Goal: Task Accomplishment & Management: Use online tool/utility

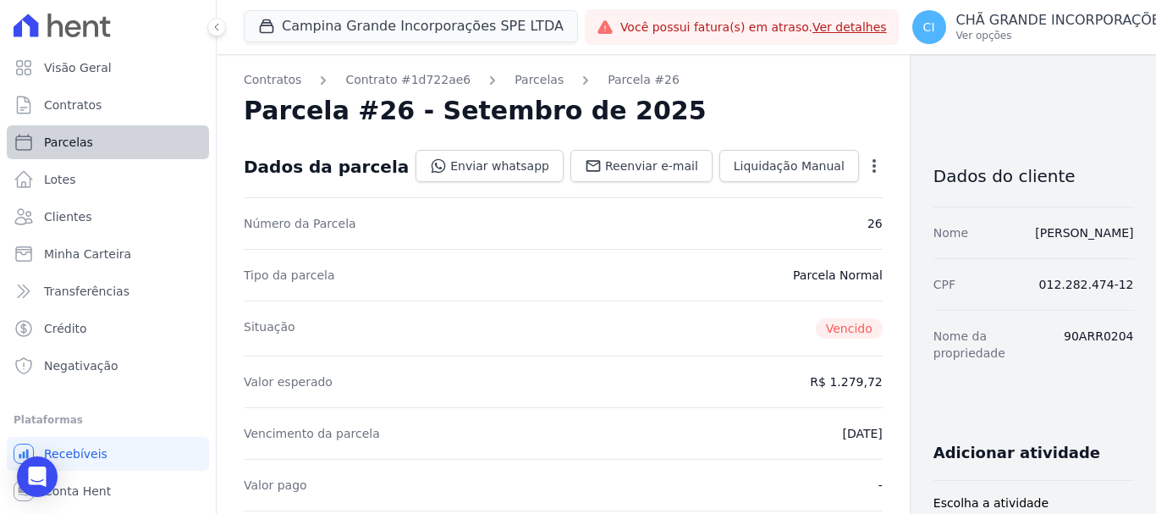
scroll to position [254, 0]
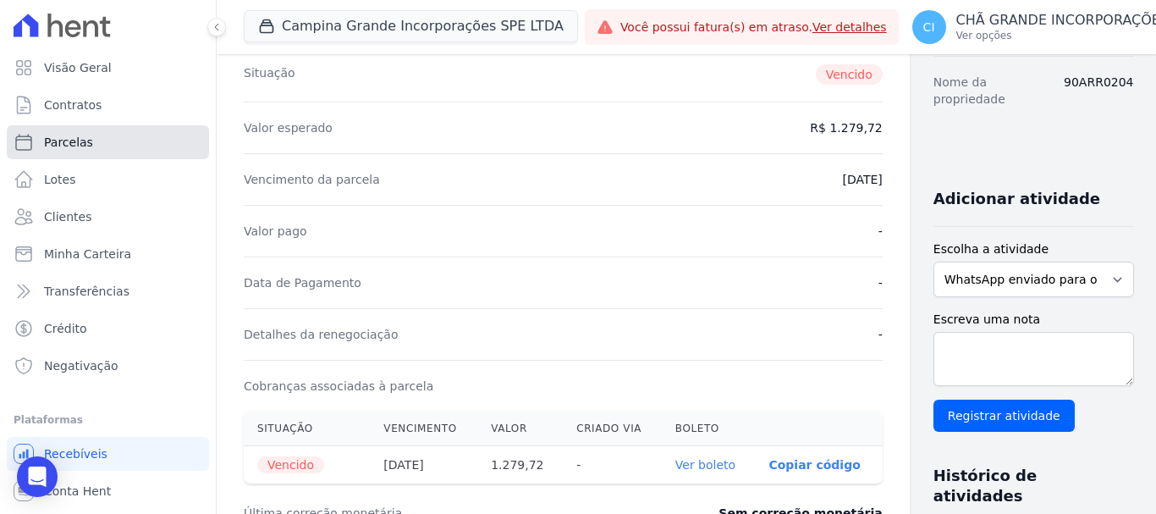
click at [87, 143] on span "Parcelas" at bounding box center [68, 142] width 49 height 17
select select
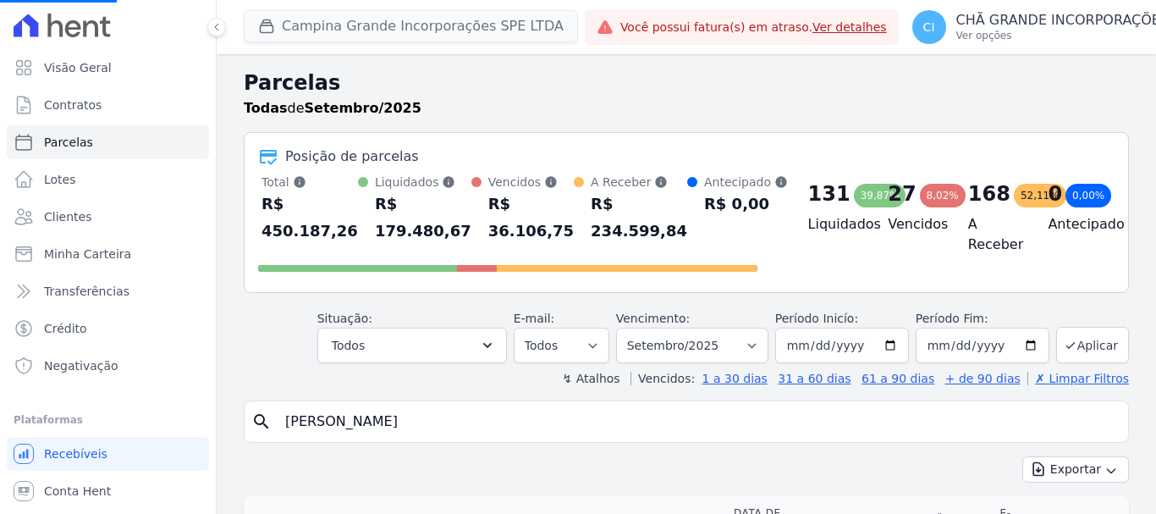
select select
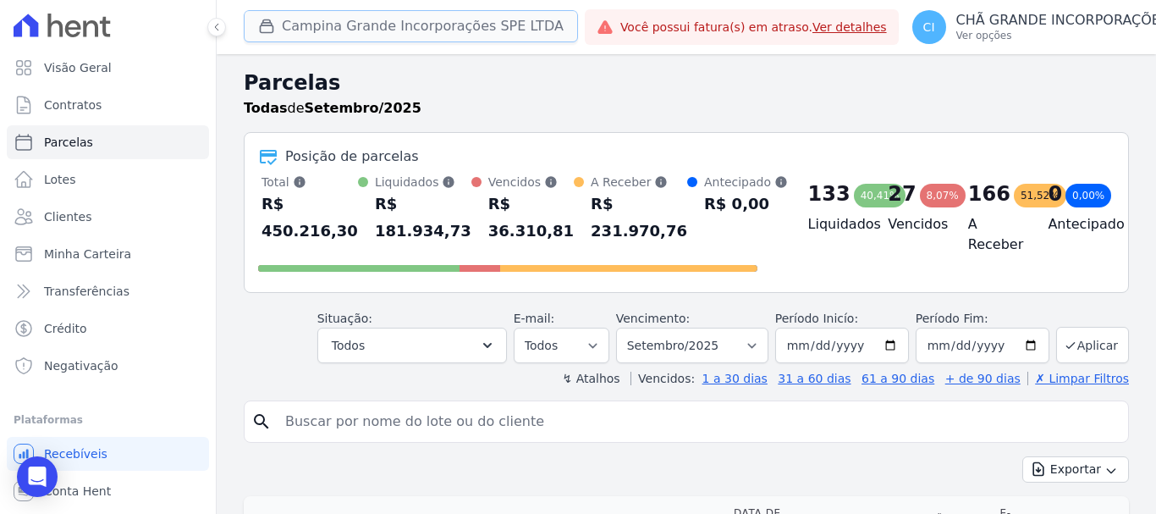
click at [329, 21] on button "Campina Grande Incorporações SPE LTDA" at bounding box center [411, 26] width 334 height 32
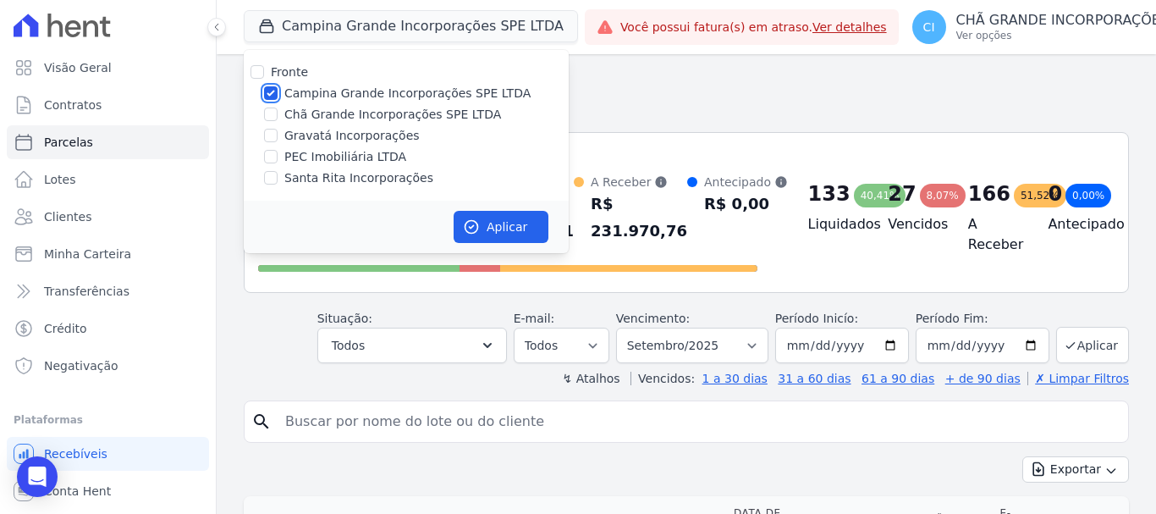
click at [273, 87] on input "Campina Grande Incorporações SPE LTDA" at bounding box center [271, 93] width 14 height 14
checkbox input "false"
click at [272, 113] on input "Chã Grande Incorporações SPE LTDA" at bounding box center [271, 114] width 14 height 14
checkbox input "true"
click at [508, 226] on button "Aplicar" at bounding box center [501, 227] width 95 height 32
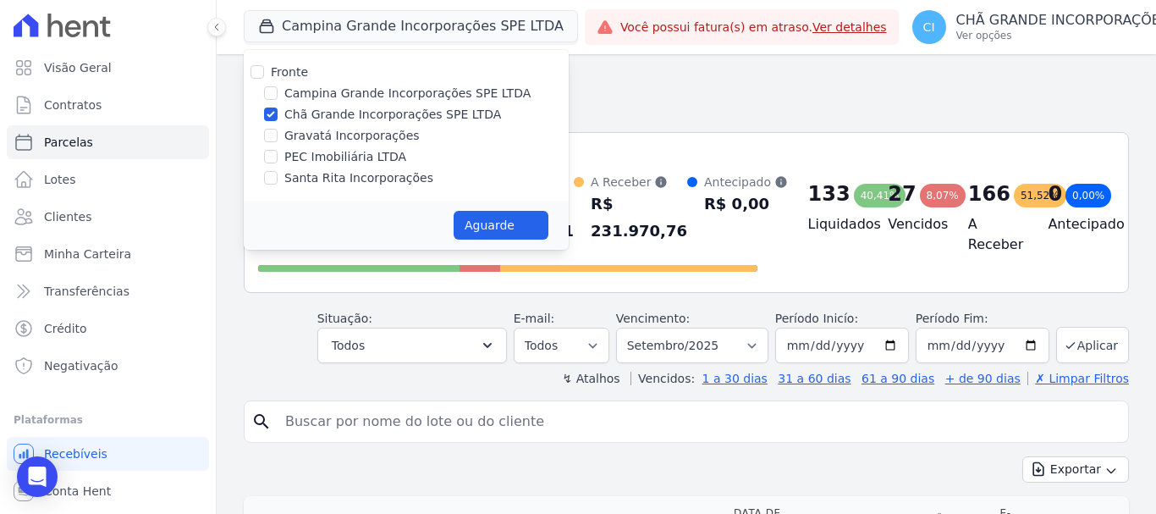
select select
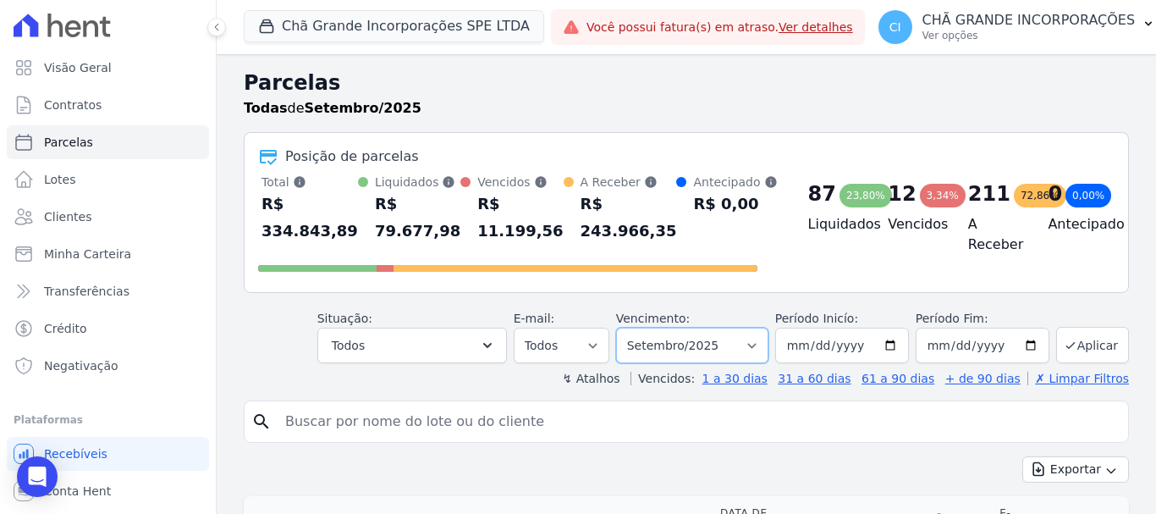
click at [672, 342] on select "Filtrar por período ──────── Todos os meses Outubro/2019 Novembro/2019 Dezembro…" at bounding box center [692, 345] width 152 height 36
select select "06/2025"
click at [627, 327] on select "Filtrar por período ──────── Todos os meses Outubro/2019 Novembro/2019 Dezembro…" at bounding box center [692, 345] width 152 height 36
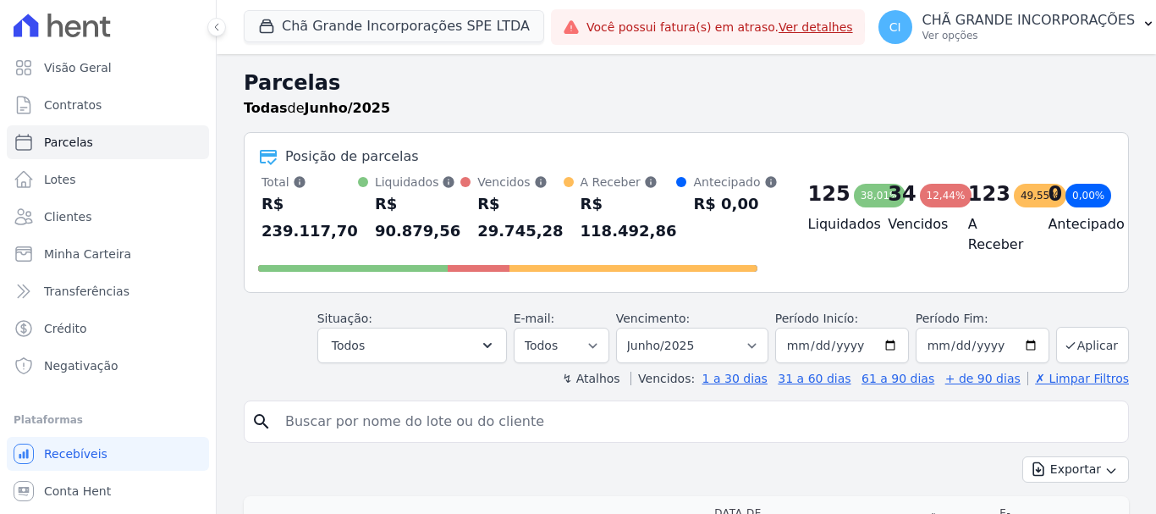
select select
drag, startPoint x: 0, startPoint y: 0, endPoint x: 602, endPoint y: 417, distance: 732.8
click at [602, 417] on input "search" at bounding box center [698, 421] width 846 height 34
type input "carla van"
select select
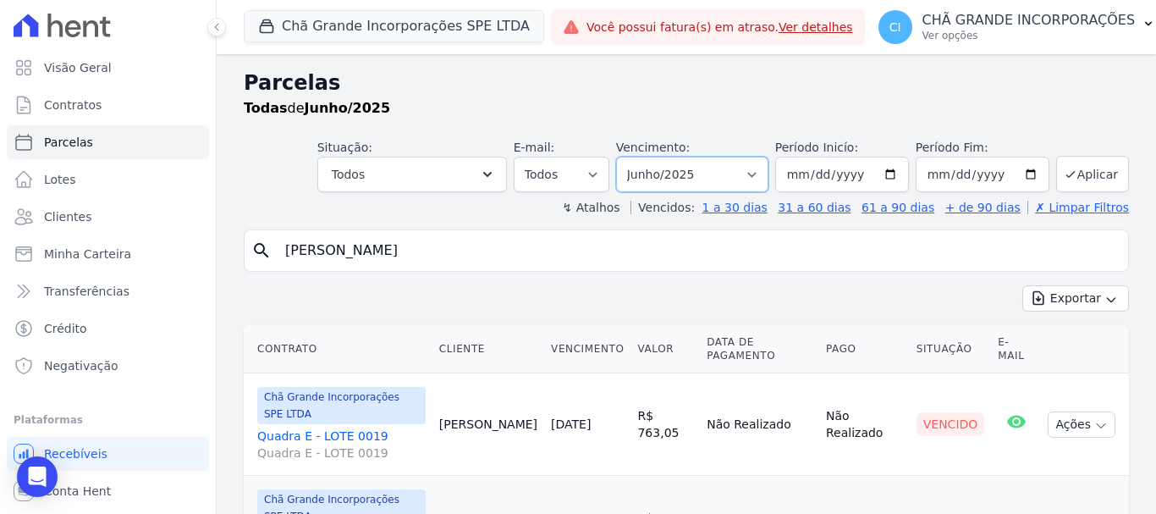
click at [700, 162] on select "Filtrar por período ──────── Todos os meses Outubro/2019 Novembro/2019 Dezembro…" at bounding box center [692, 175] width 152 height 36
select select "08/2025"
click at [627, 157] on select "Filtrar por período ──────── Todos os meses Outubro/2019 Novembro/2019 Dezembro…" at bounding box center [692, 175] width 152 height 36
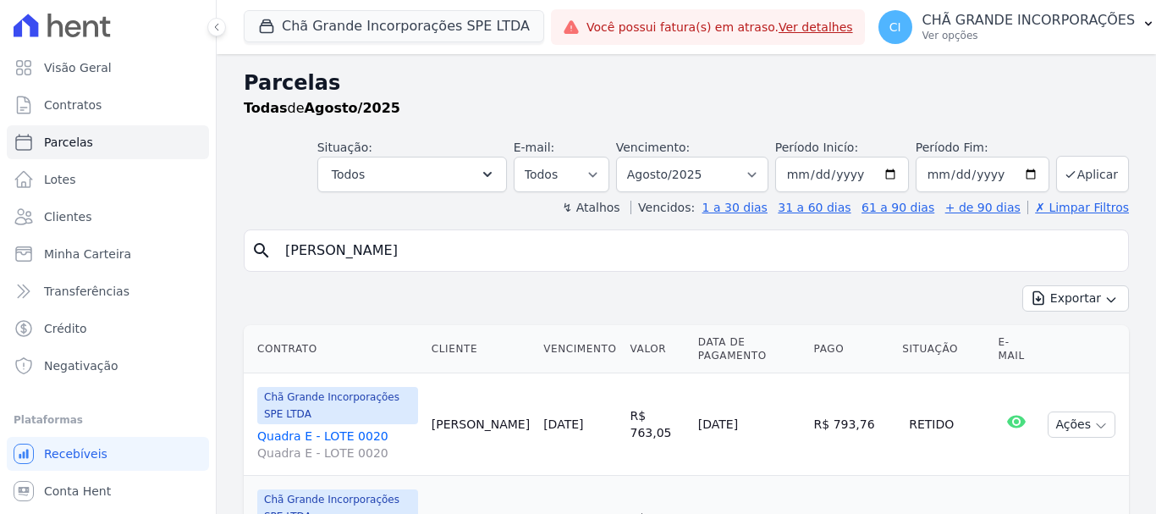
select select
click at [410, 246] on input "carla van" at bounding box center [698, 251] width 846 height 34
type input "c"
type input "luis henrique"
select select
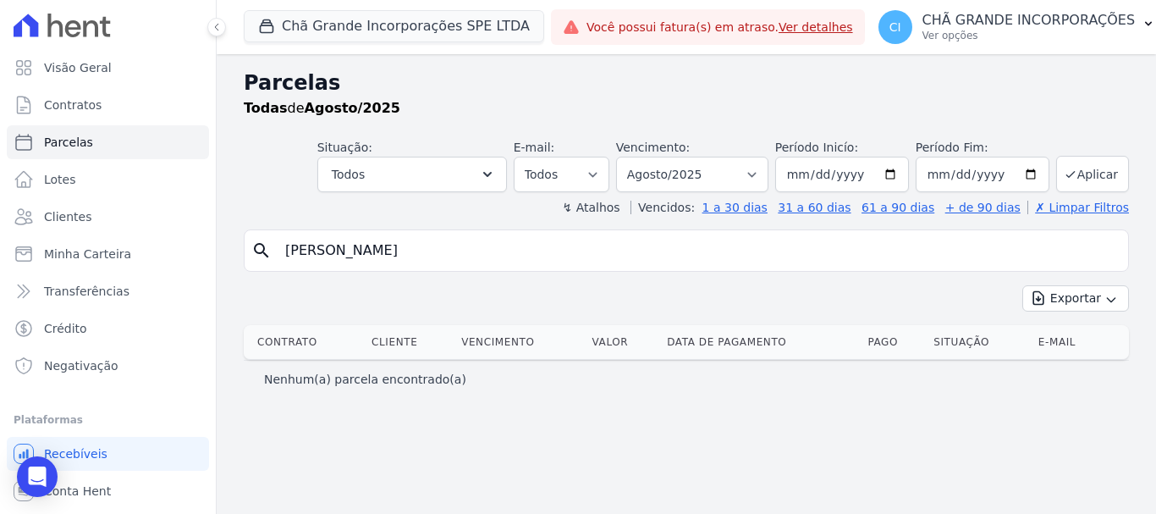
click at [410, 246] on input "luis henrique" at bounding box center [698, 251] width 846 height 34
type input "[PERSON_NAME]"
select select
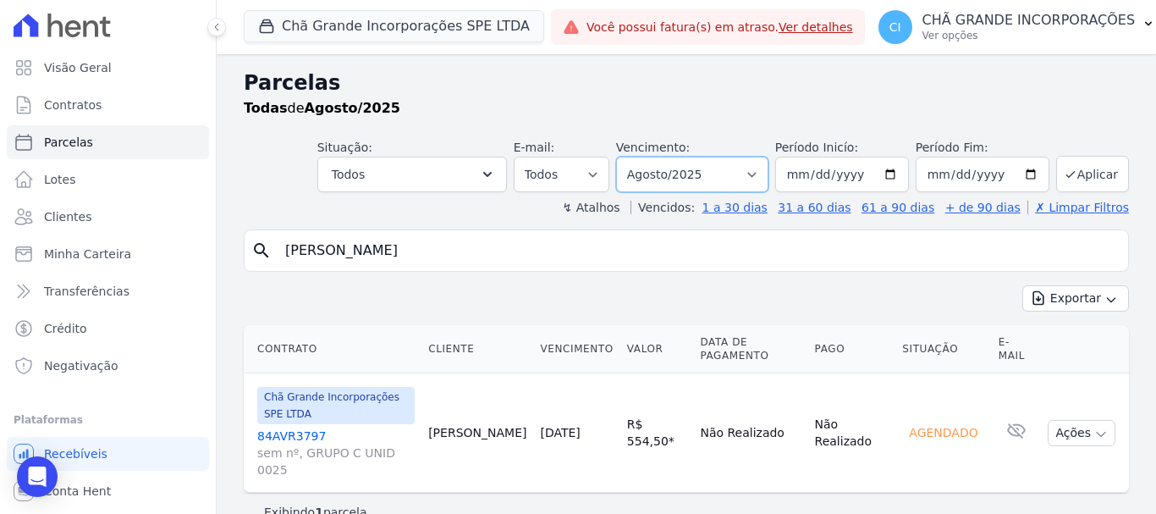
click at [697, 165] on select "Filtrar por período ──────── Todos os meses Outubro/2019 Novembro/2019 Dezembro…" at bounding box center [692, 175] width 152 height 36
select select "07/2025"
click at [640, 157] on select "Filtrar por período ──────── Todos os meses Outubro/2019 Novembro/2019 Dezembro…" at bounding box center [692, 175] width 152 height 36
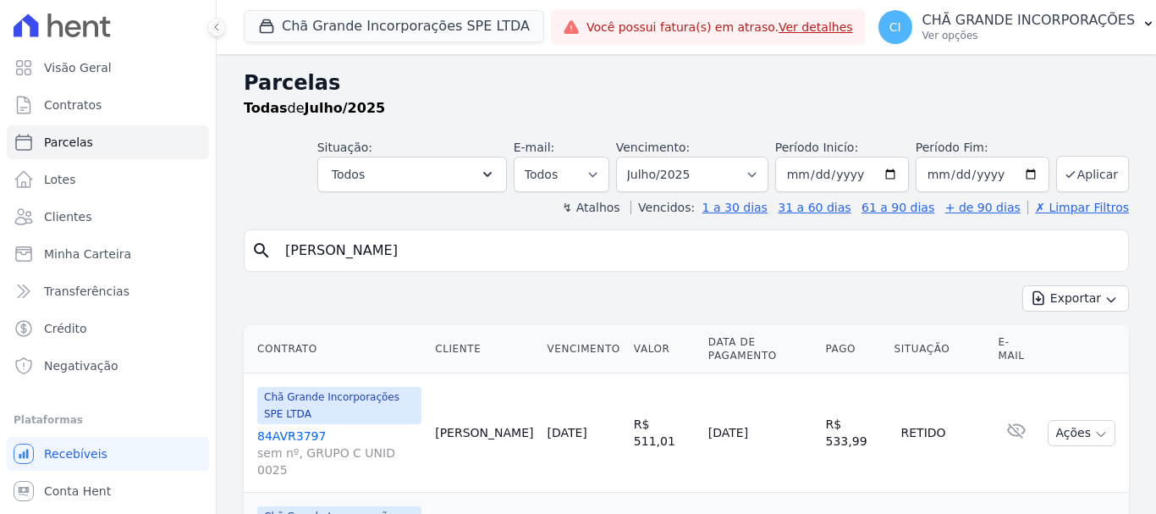
select select
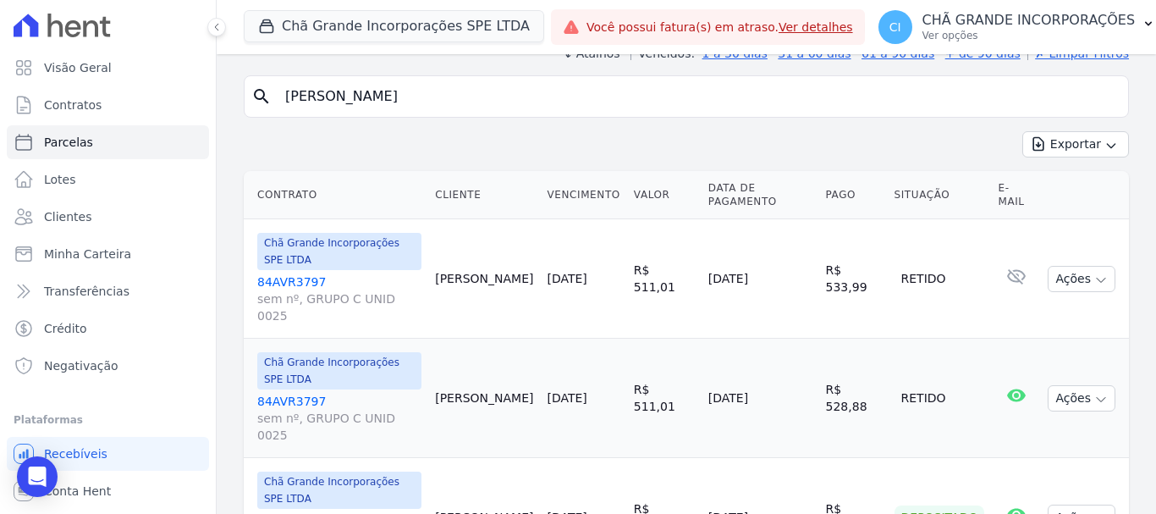
scroll to position [69, 0]
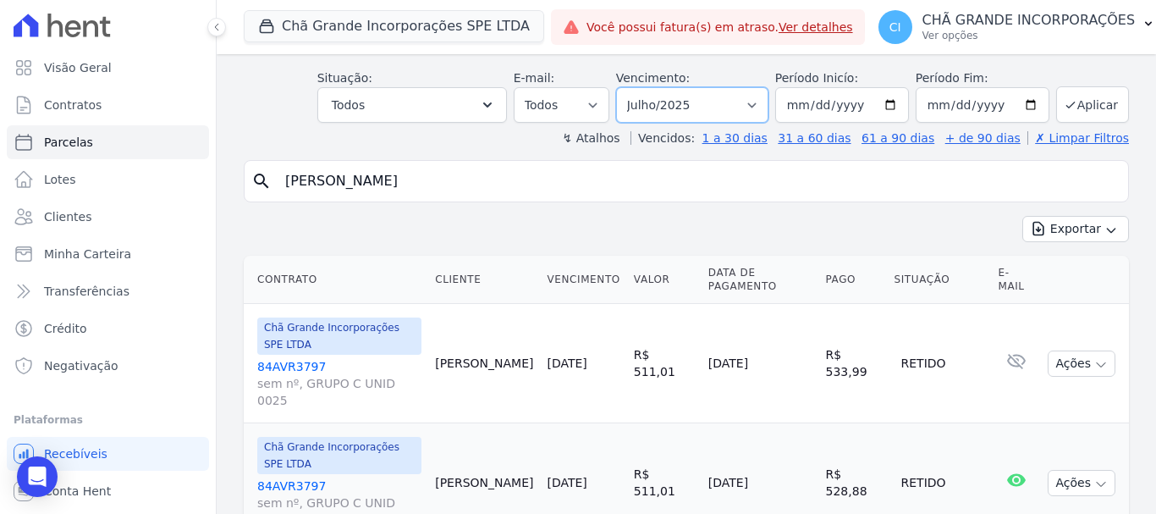
click at [679, 107] on select "Filtrar por período ──────── Todos os meses Outubro/2019 Novembro/2019 Dezembro…" at bounding box center [692, 105] width 152 height 36
select select "06/2025"
click at [627, 87] on select "Filtrar por período ──────── Todos os meses Outubro/2019 Novembro/2019 Dezembro…" at bounding box center [692, 105] width 152 height 36
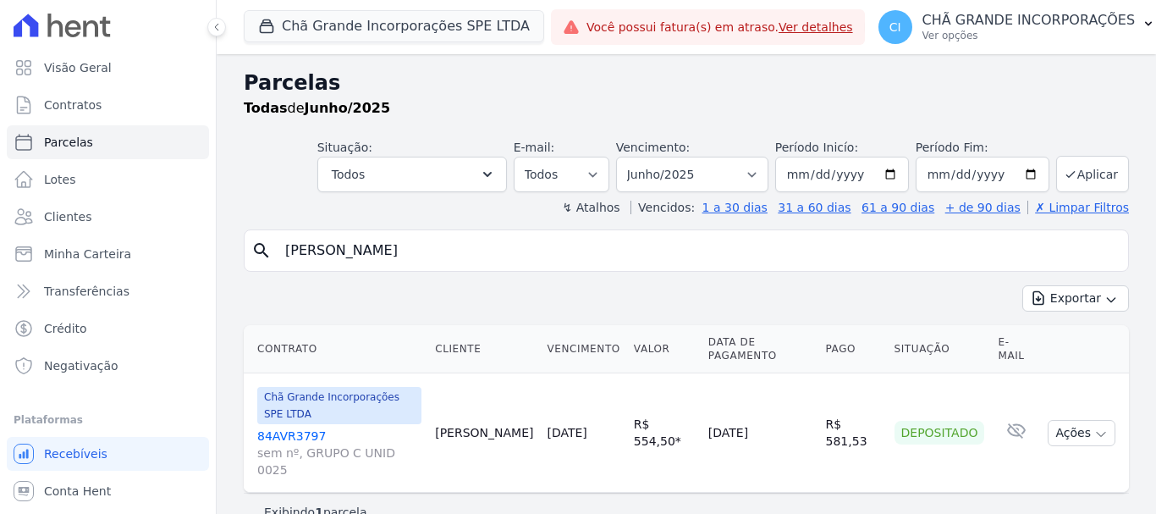
select select
click at [733, 185] on select "Filtrar por período ──────── Todos os meses Outubro/2019 Novembro/2019 Dezembro…" at bounding box center [692, 175] width 152 height 36
select select "05/2025"
click at [640, 157] on select "Filtrar por período ──────── Todos os meses Outubro/2019 Novembro/2019 Dezembro…" at bounding box center [692, 175] width 152 height 36
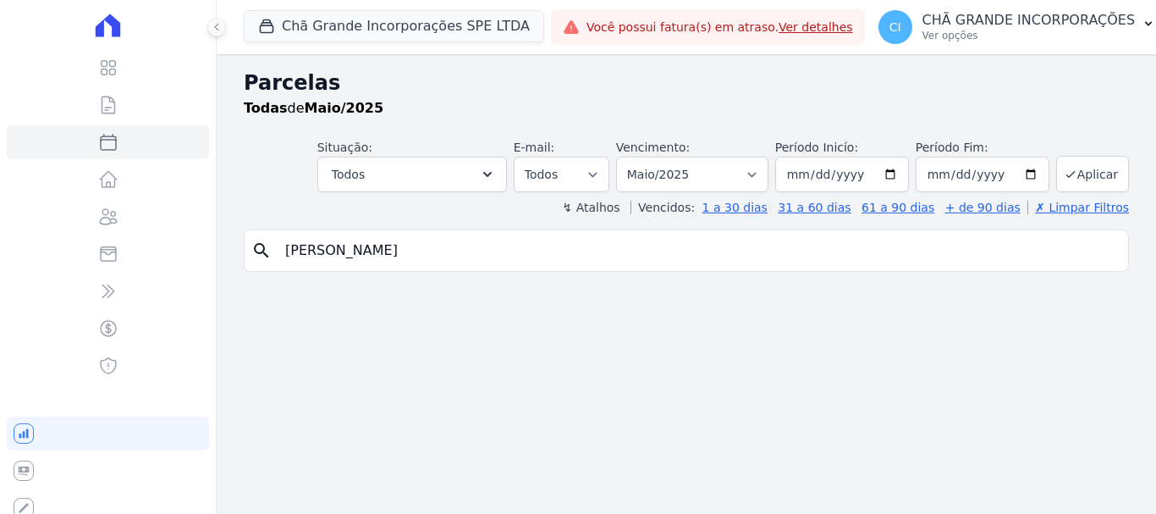
select select
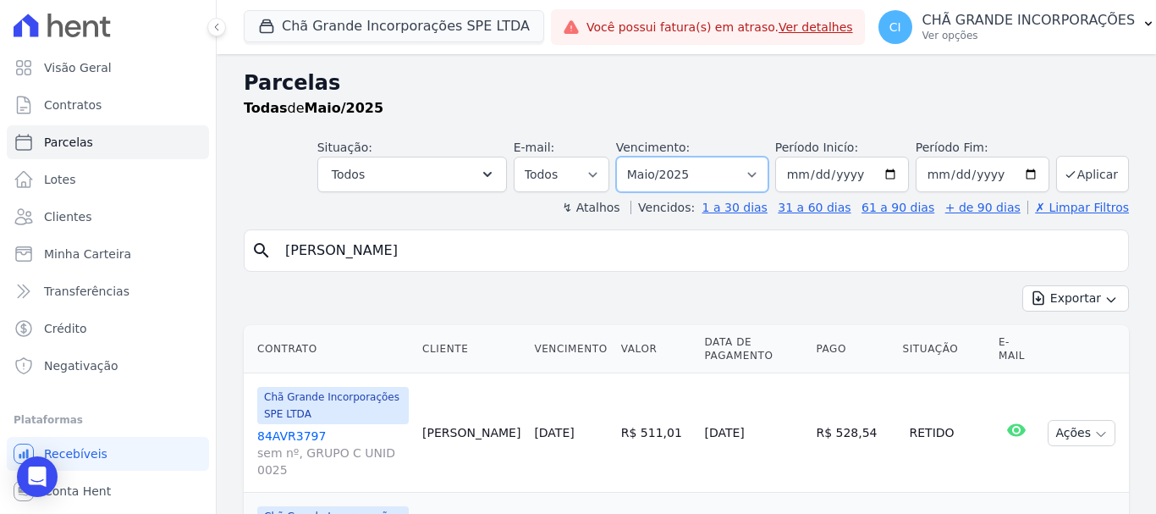
drag, startPoint x: 703, startPoint y: 157, endPoint x: 706, endPoint y: 168, distance: 12.1
click at [703, 157] on select "Filtrar por período ──────── Todos os meses Outubro/2019 Novembro/2019 Dezembro…" at bounding box center [692, 175] width 152 height 36
select select "09/2025"
click at [627, 157] on select "Filtrar por período ──────── Todos os meses Outubro/2019 Novembro/2019 Dezembro…" at bounding box center [692, 175] width 152 height 36
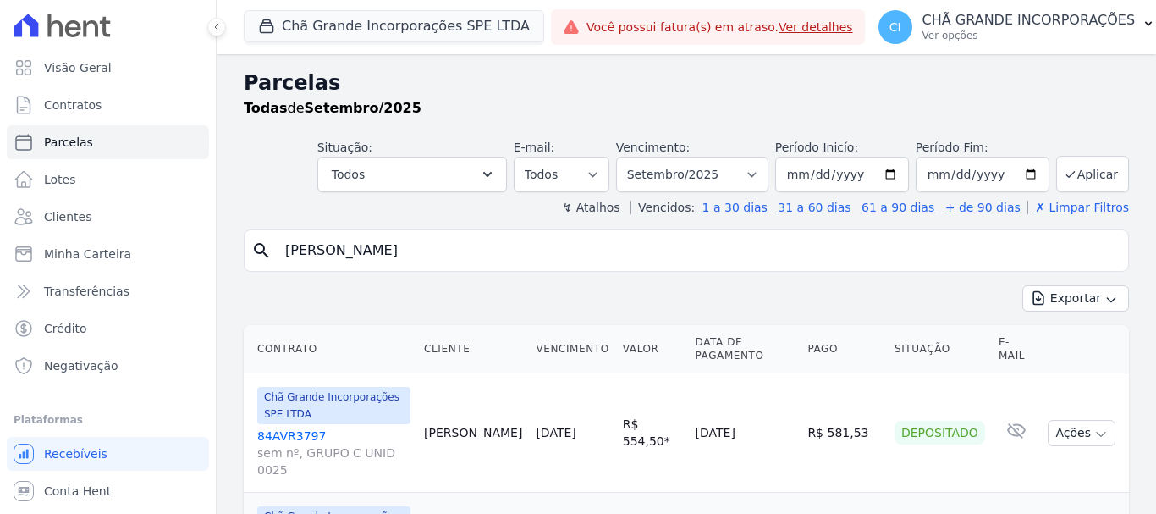
select select
click at [432, 250] on input "luiz henrique" at bounding box center [698, 251] width 846 height 34
type input "l"
type input "[PERSON_NAME]"
select select
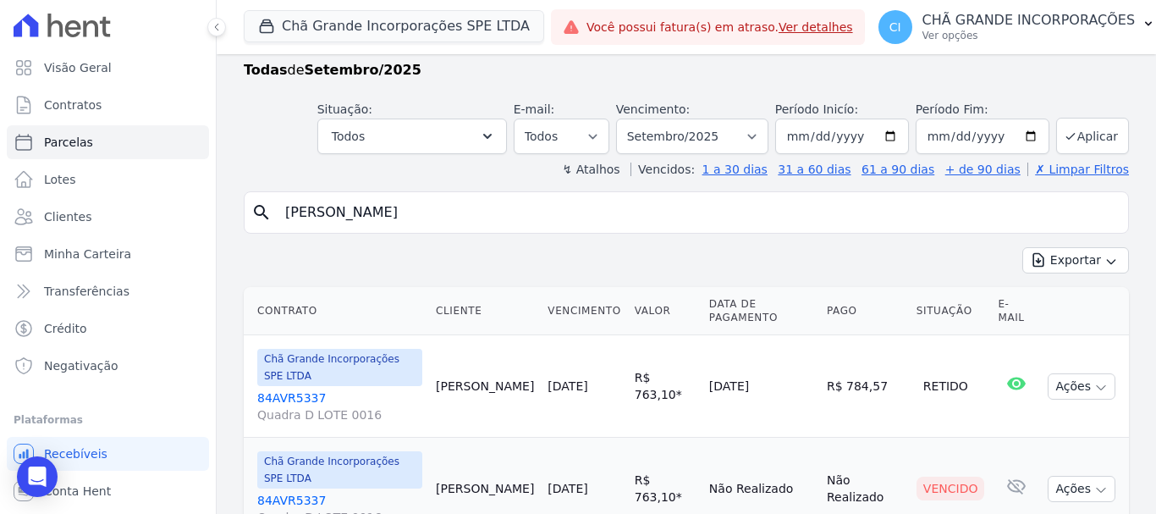
scroll to position [69, 0]
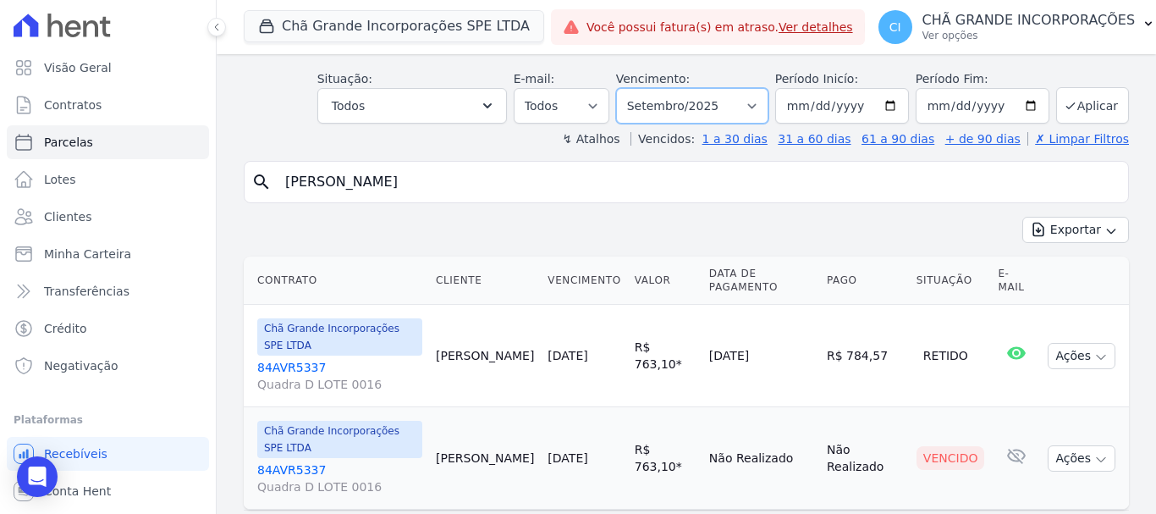
drag, startPoint x: 710, startPoint y: 104, endPoint x: 713, endPoint y: 121, distance: 17.3
click at [710, 104] on select "Filtrar por período ──────── Todos os meses Outubro/2019 Novembro/2019 Dezembro…" at bounding box center [692, 106] width 152 height 36
select select "06/2025"
click at [627, 88] on select "Filtrar por período ──────── Todos os meses Outubro/2019 Novembro/2019 Dezembro…" at bounding box center [692, 106] width 152 height 36
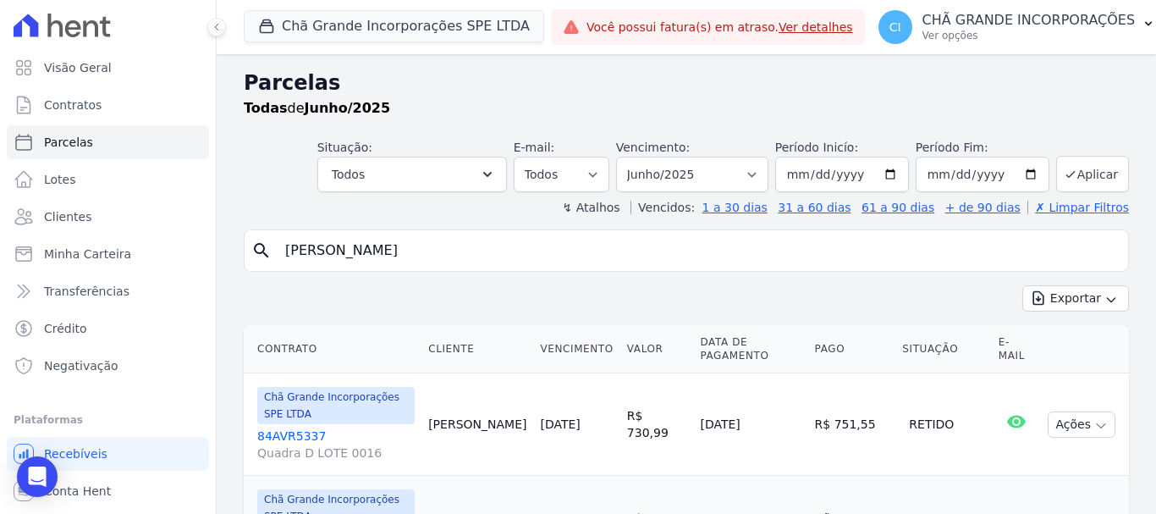
select select
click at [718, 167] on select "Filtrar por período ──────── Todos os meses Outubro/2019 Novembro/2019 Dezembro…" at bounding box center [692, 175] width 152 height 36
select select "07/2025"
click at [627, 157] on select "Filtrar por período ──────── Todos os meses Outubro/2019 Novembro/2019 Dezembro…" at bounding box center [692, 175] width 152 height 36
select select
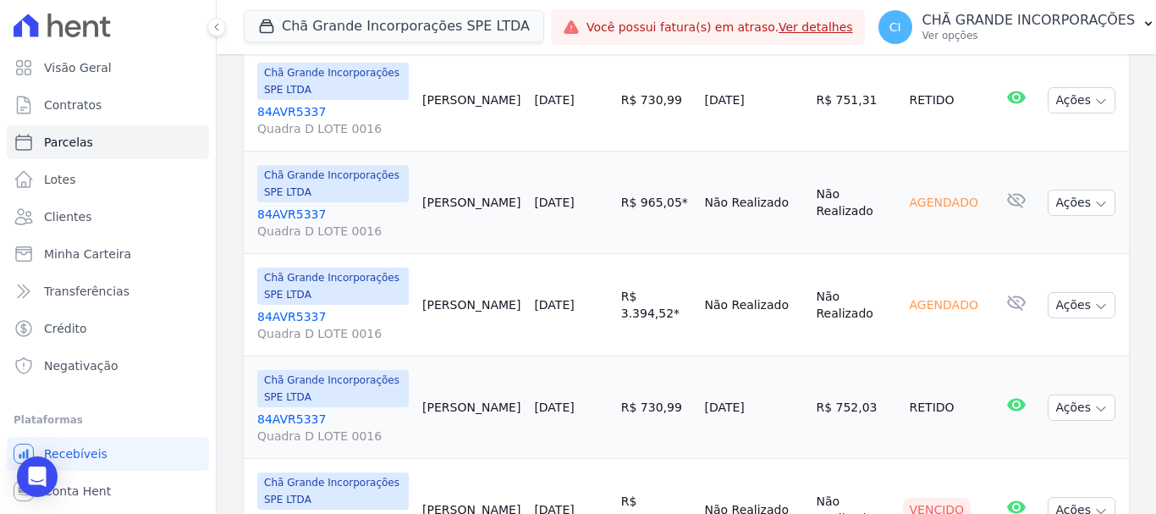
scroll to position [423, 0]
